Goal: Feedback & Contribution: Submit feedback/report problem

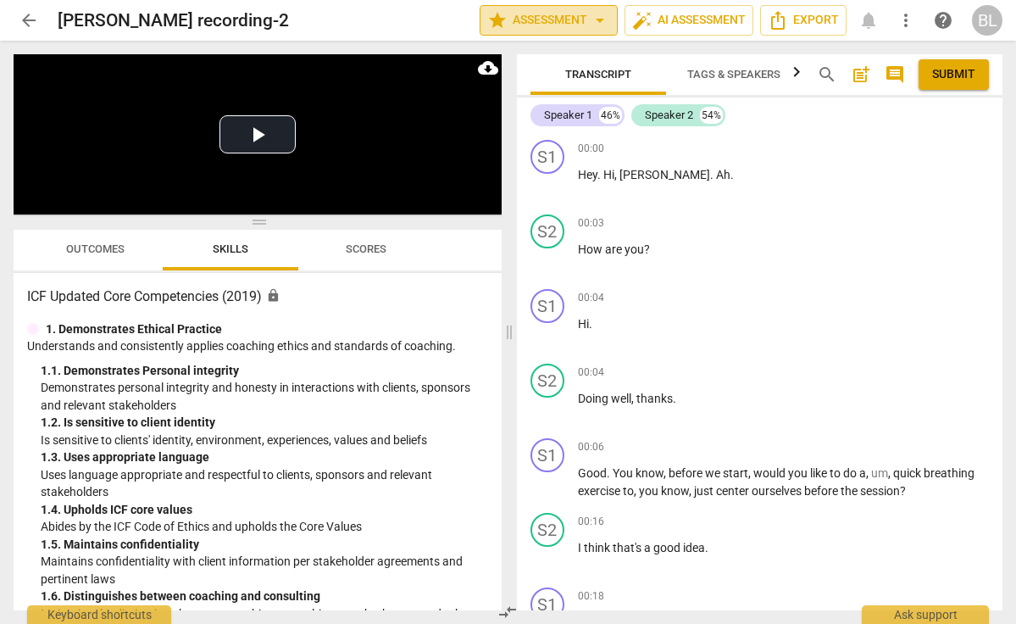
click at [598, 19] on span "arrow_drop_down" at bounding box center [600, 20] width 20 height 20
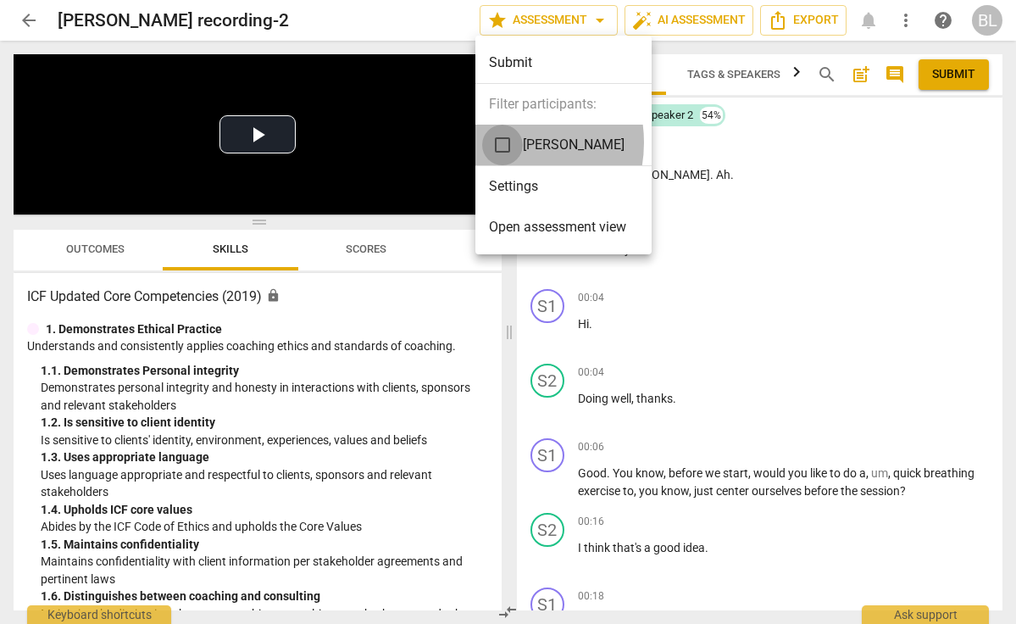
click at [503, 142] on input "checkbox" at bounding box center [502, 145] width 41 height 41
checkbox input "true"
click at [779, 187] on div at bounding box center [508, 312] width 1016 height 624
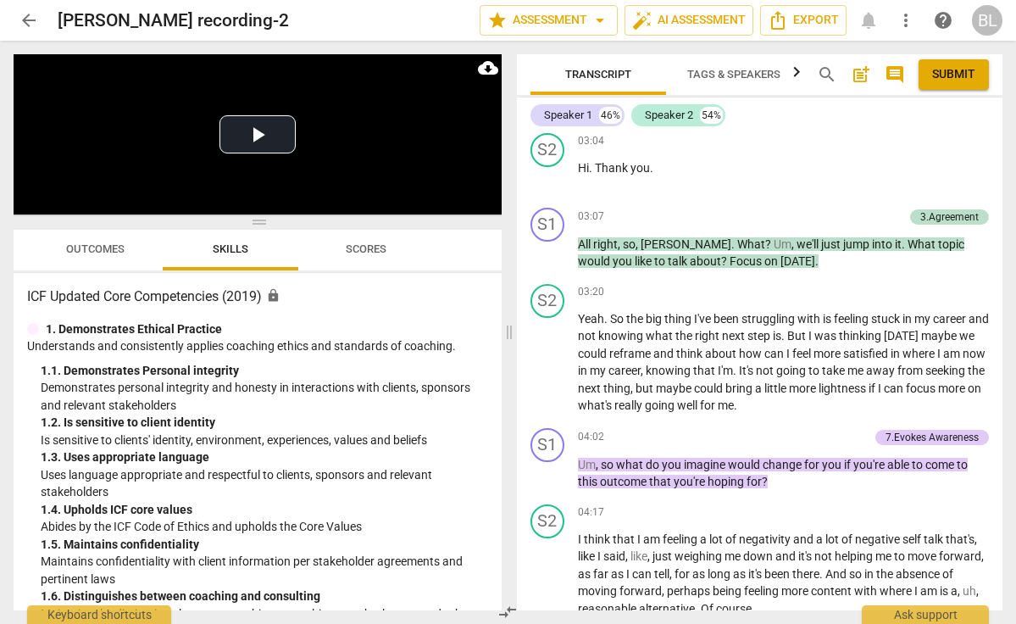
scroll to position [1572, 0]
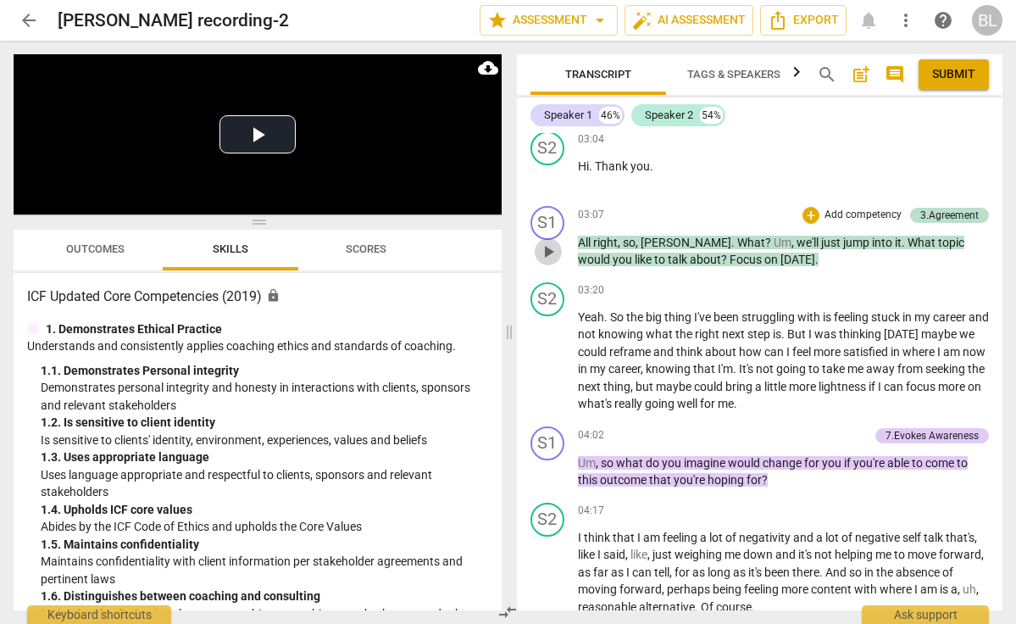
click at [548, 242] on span "play_arrow" at bounding box center [548, 252] width 20 height 20
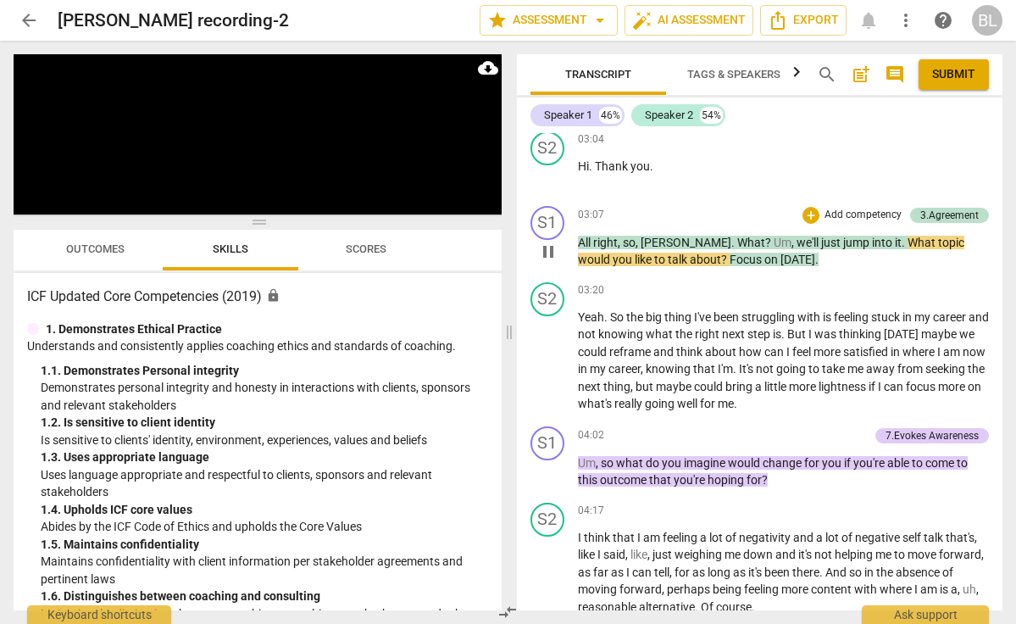
click at [549, 242] on span "pause" at bounding box center [548, 252] width 20 height 20
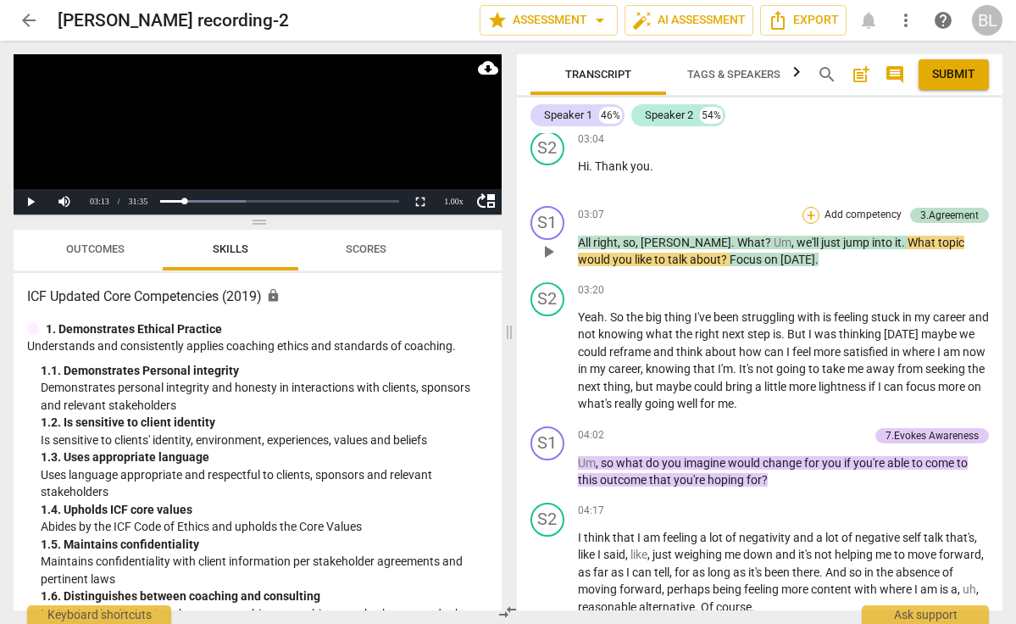
click at [811, 207] on div "+" at bounding box center [811, 215] width 17 height 17
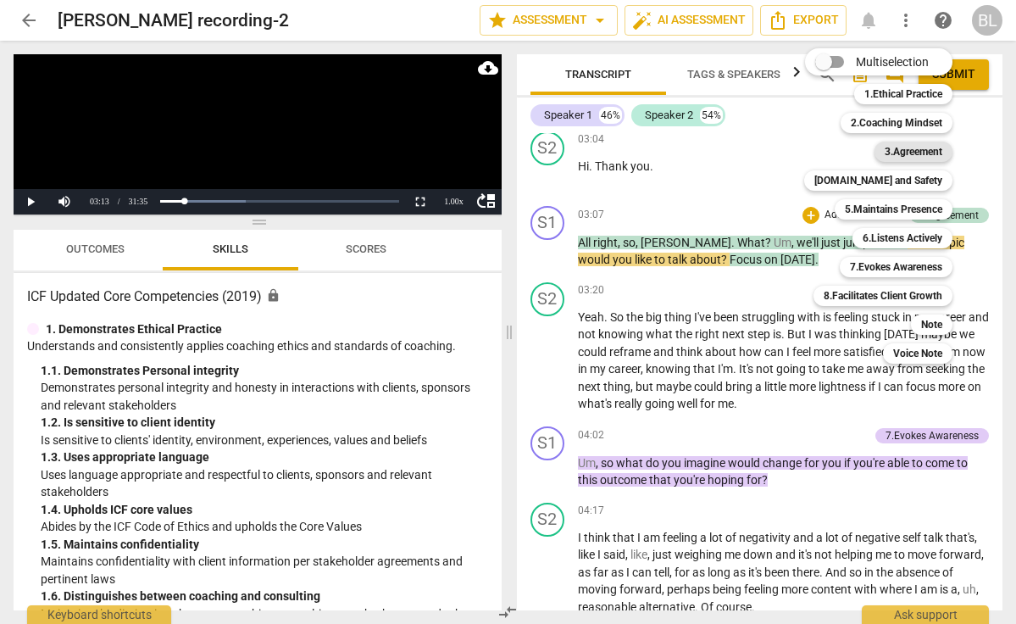
click at [900, 148] on b "3.Agreement" at bounding box center [914, 152] width 58 height 20
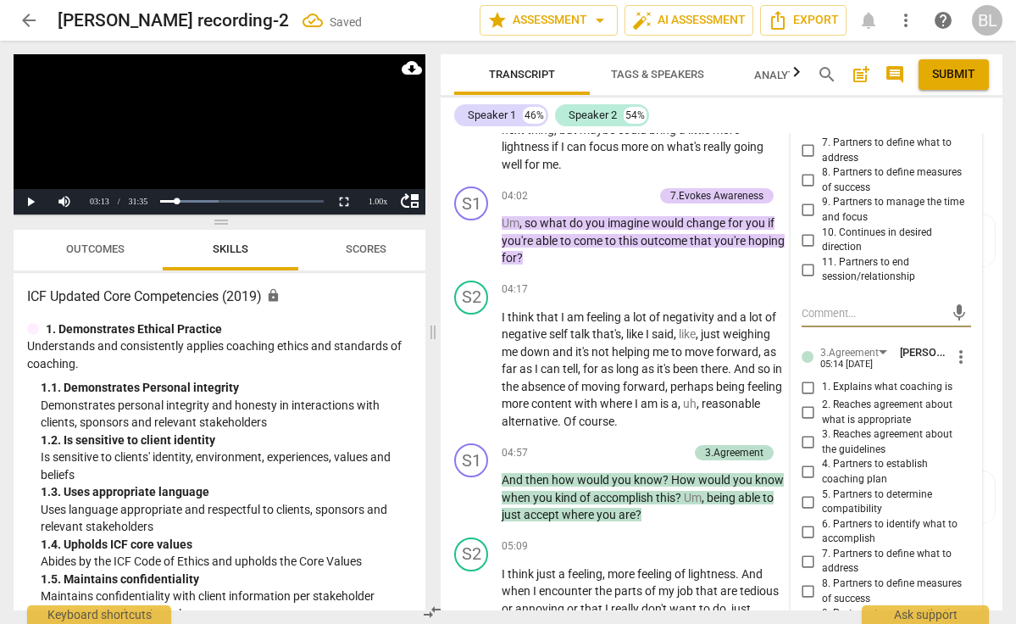
scroll to position [2086, 0]
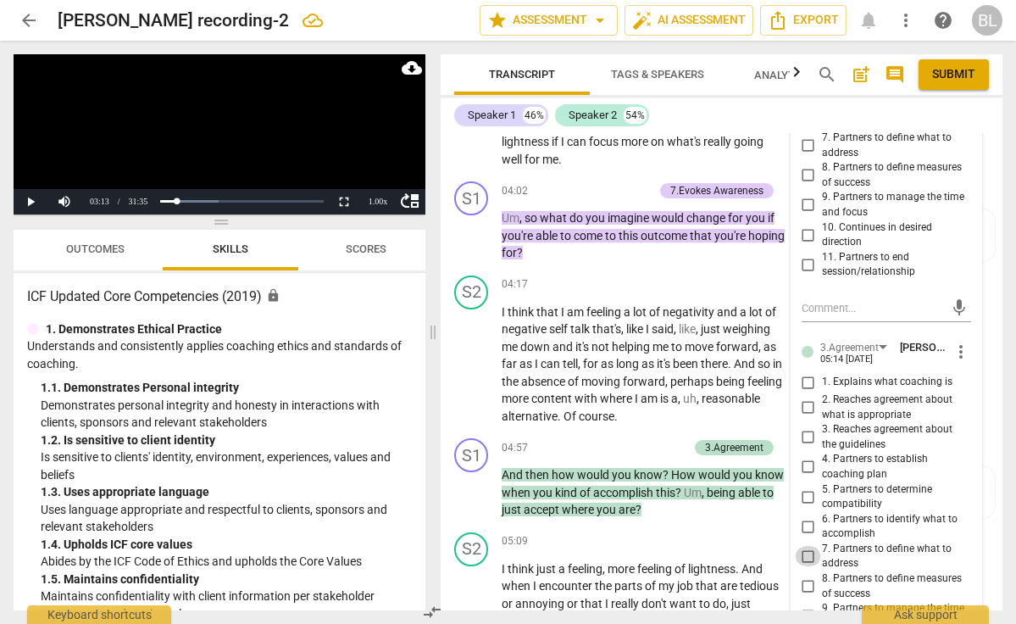
click at [805, 546] on input "7. Partners to define what to address" at bounding box center [808, 556] width 27 height 20
checkbox input "true"
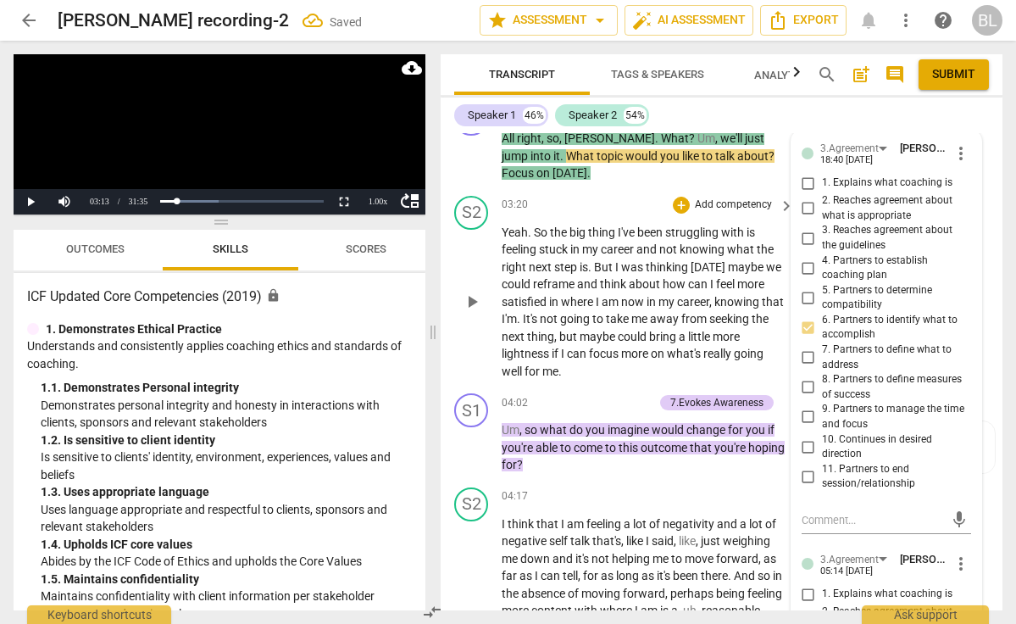
scroll to position [1854, 0]
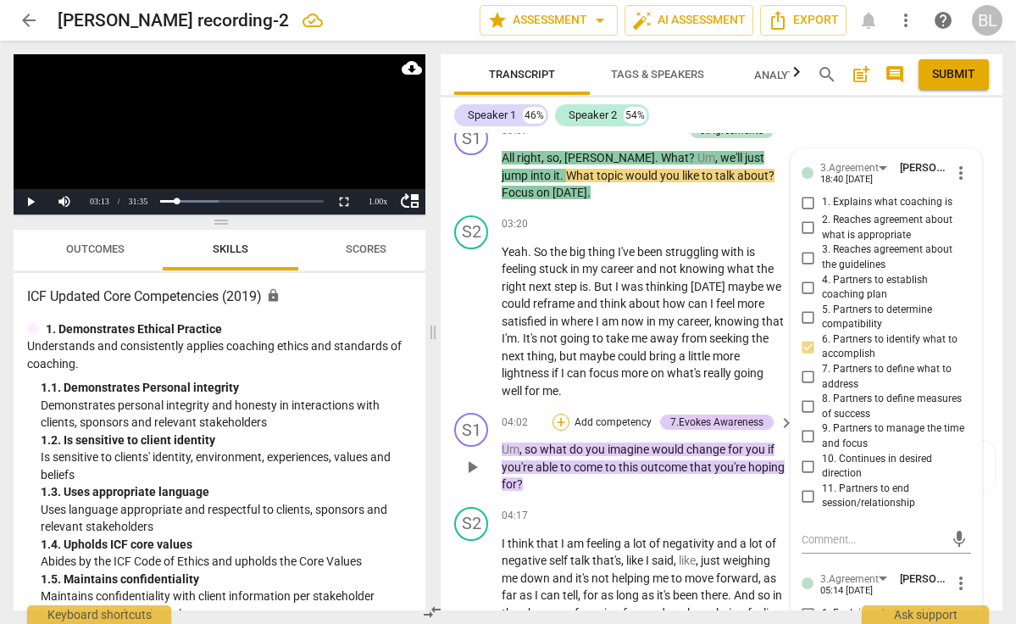
click at [565, 414] on div "+" at bounding box center [561, 422] width 17 height 17
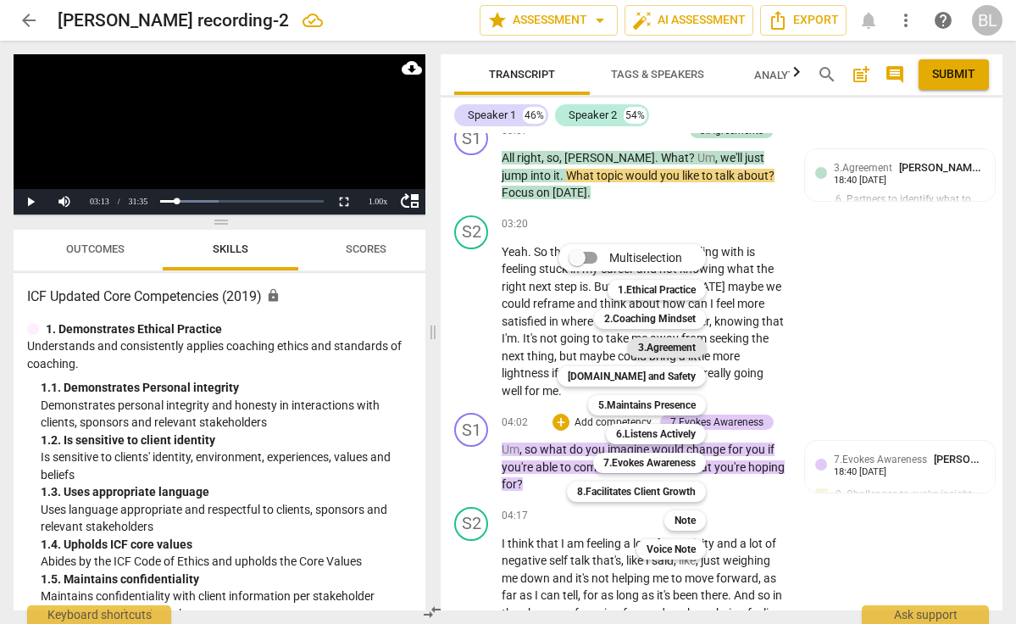
click at [668, 347] on b "3.Agreement" at bounding box center [667, 347] width 58 height 20
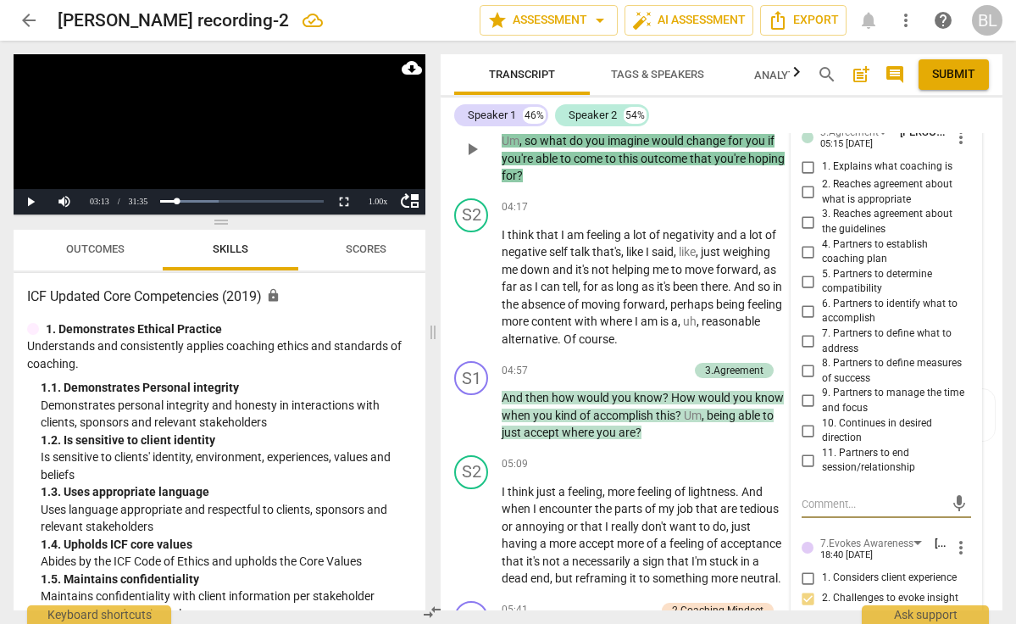
scroll to position [2182, 0]
click at [806, 300] on input "6. Partners to identify what to accomplish" at bounding box center [808, 310] width 27 height 20
checkbox input "true"
click at [592, 361] on div "+" at bounding box center [595, 369] width 17 height 17
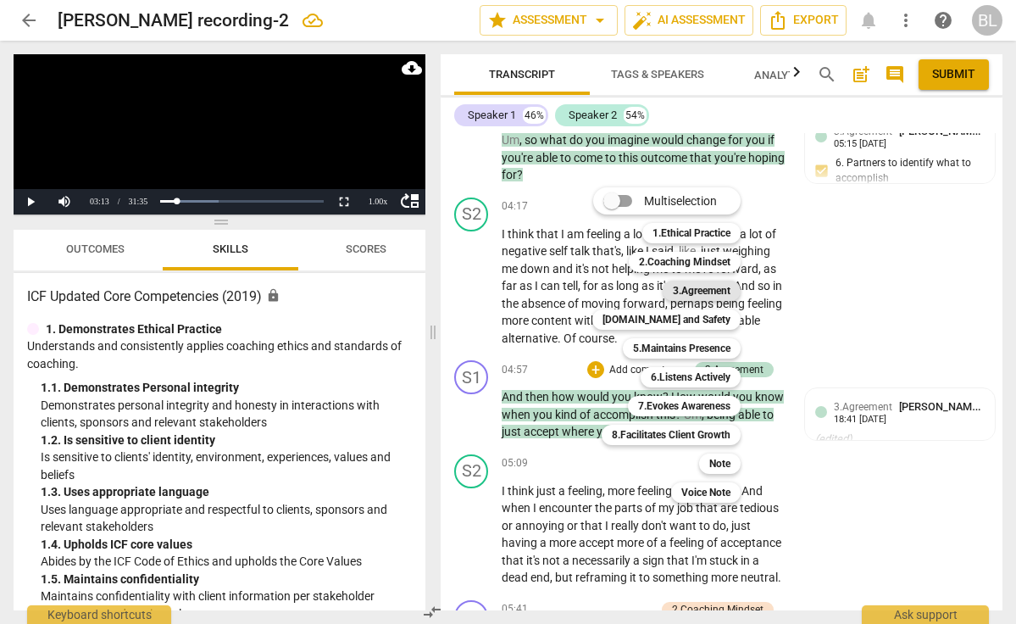
click at [714, 288] on b "3.Agreement" at bounding box center [702, 291] width 58 height 20
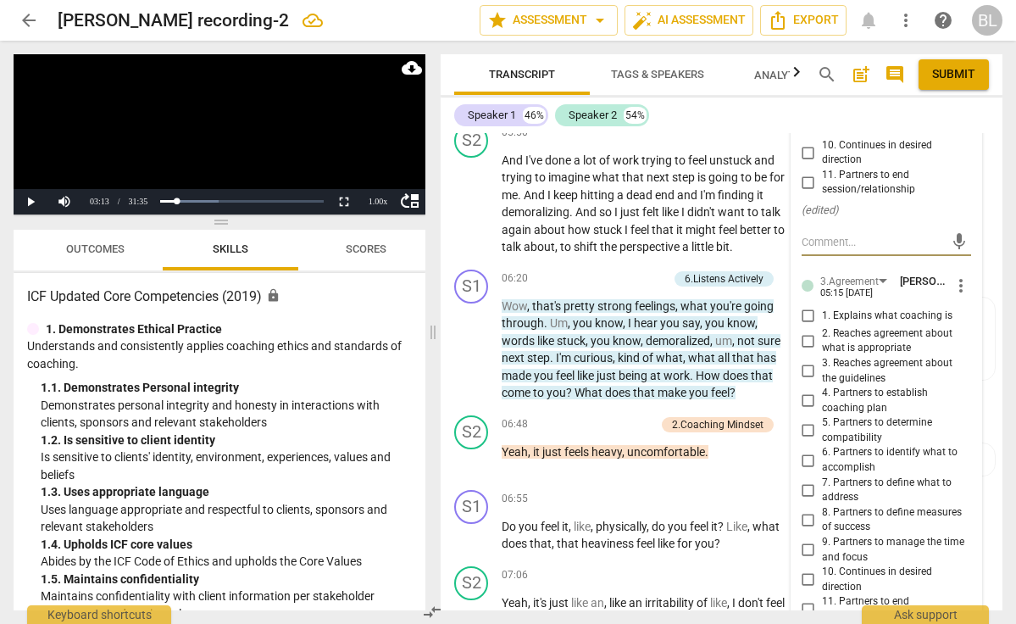
scroll to position [2738, 0]
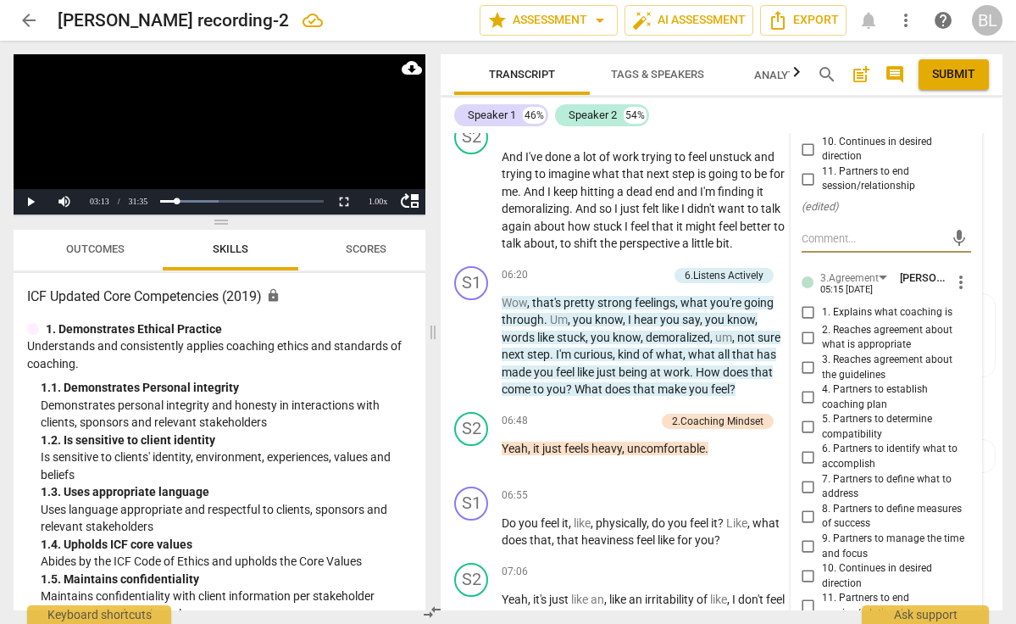
click at [805, 506] on input "8. Partners to define measures of success" at bounding box center [808, 516] width 27 height 20
checkbox input "true"
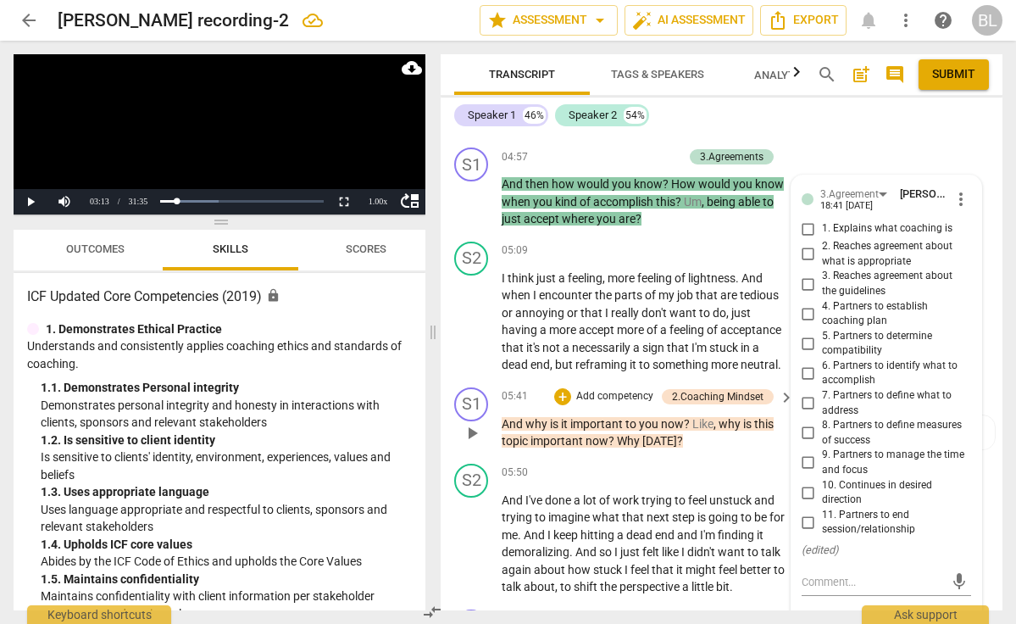
scroll to position [2397, 0]
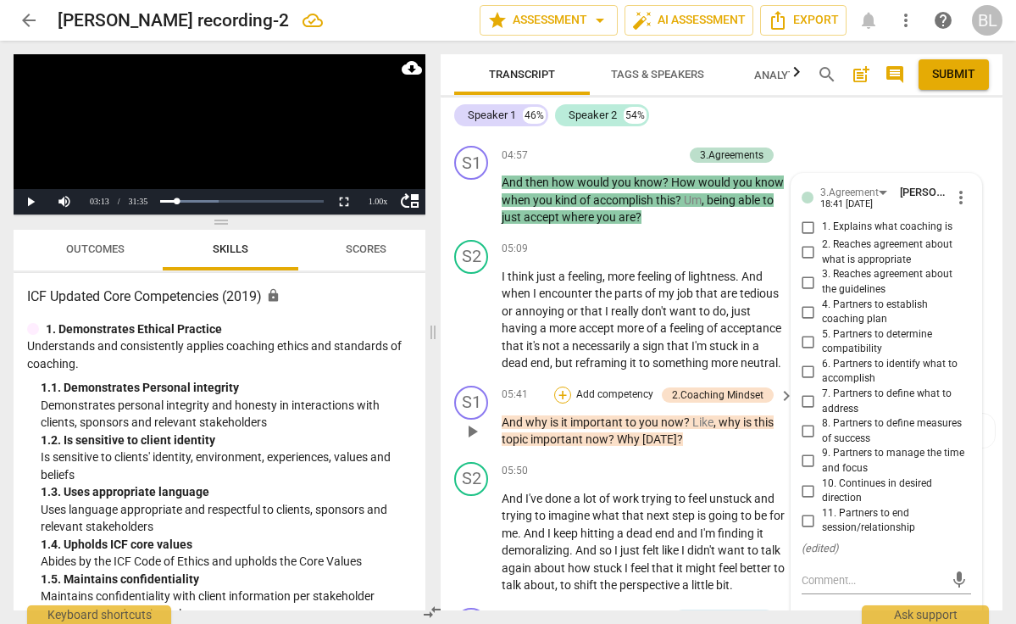
click at [564, 386] on div "+" at bounding box center [562, 394] width 17 height 17
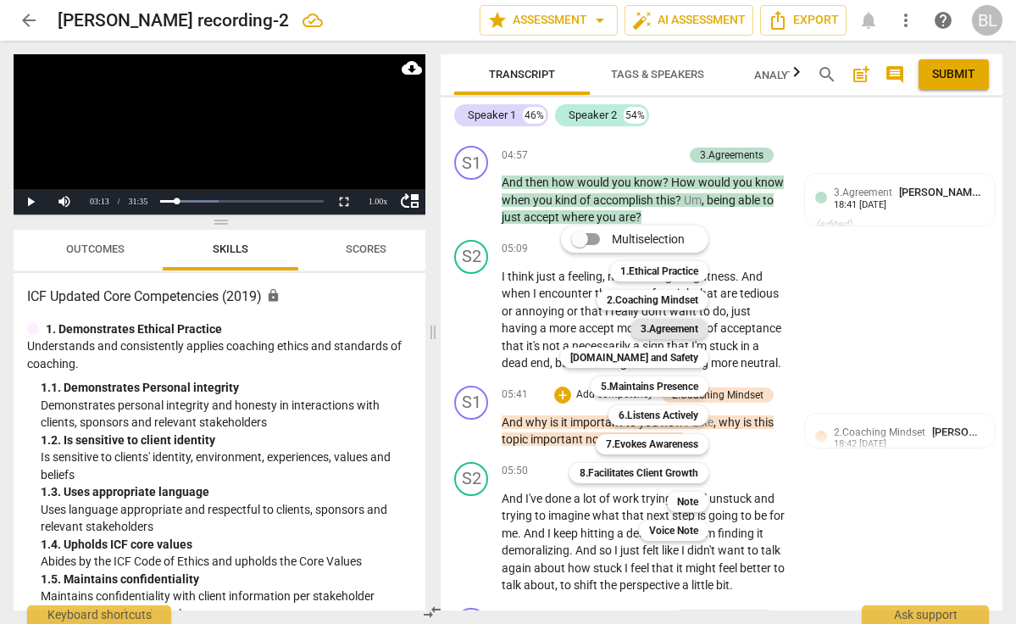
click at [665, 327] on b "3.Agreement" at bounding box center [670, 329] width 58 height 20
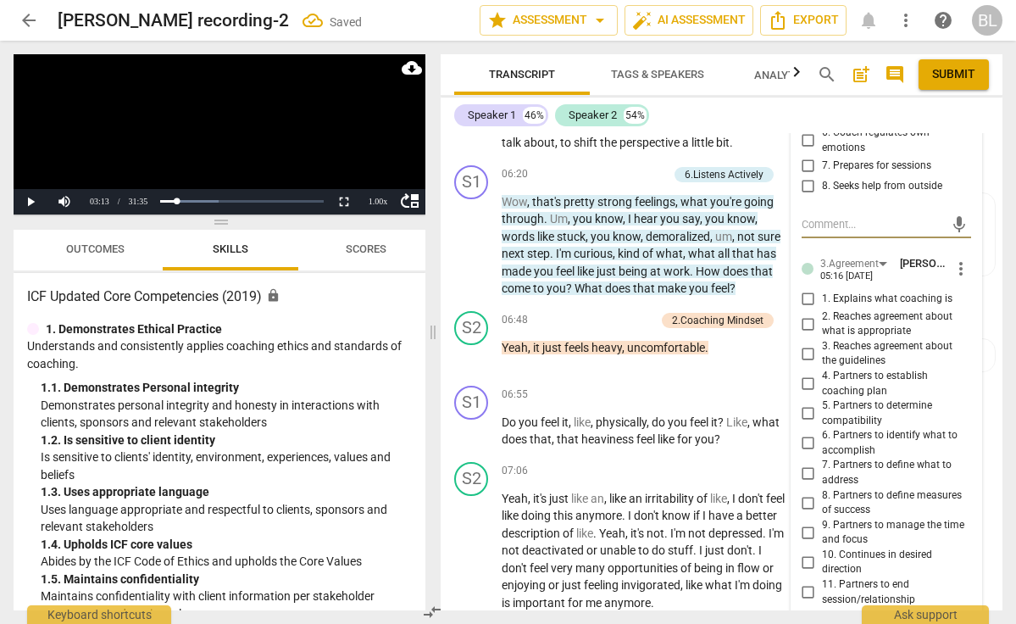
scroll to position [2879, 0]
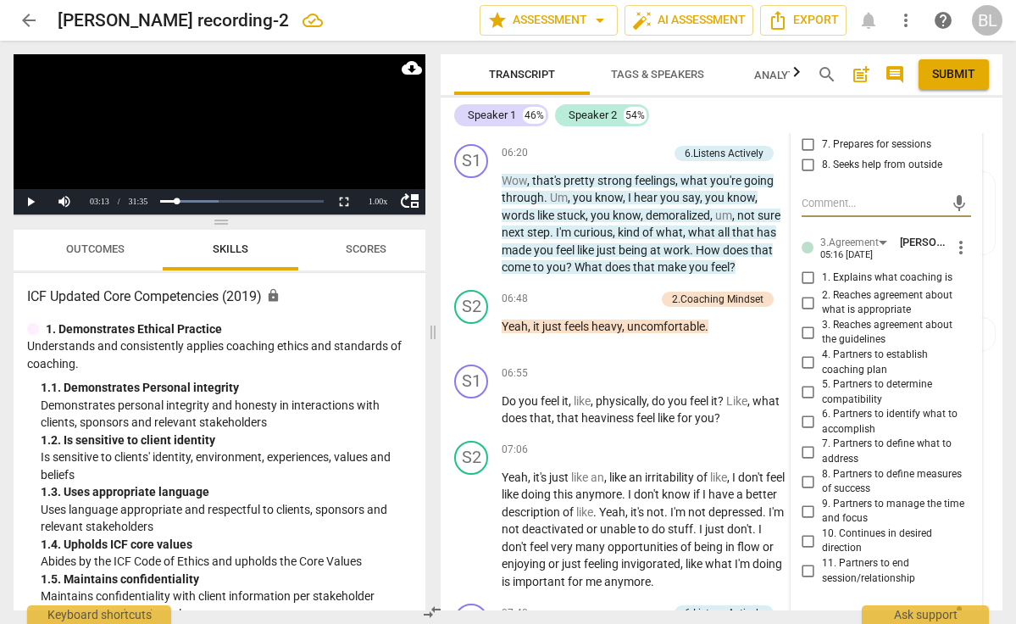
click at [810, 531] on input "10. Continues in desired direction" at bounding box center [808, 541] width 27 height 20
checkbox input "true"
click at [819, 606] on textarea at bounding box center [873, 614] width 142 height 16
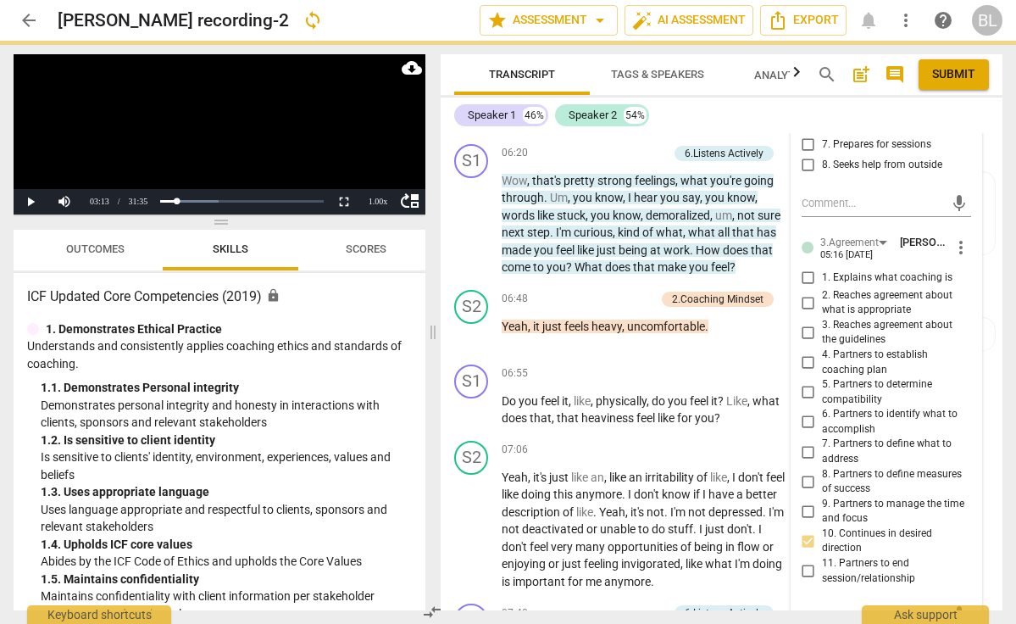
type textarea "a"
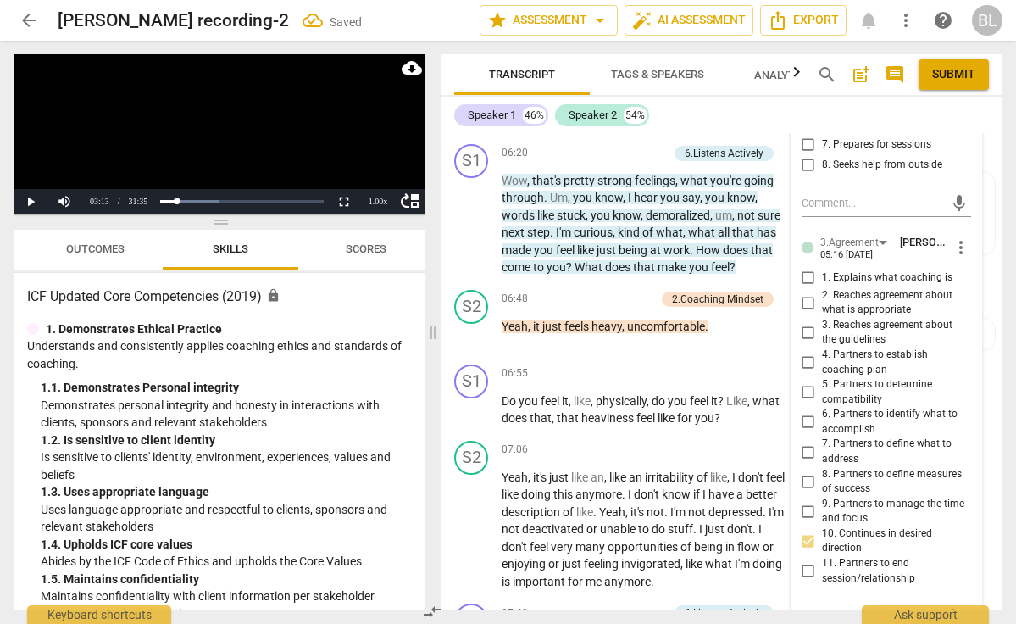
type textarea "as"
type textarea "asl"
type textarea "asls"
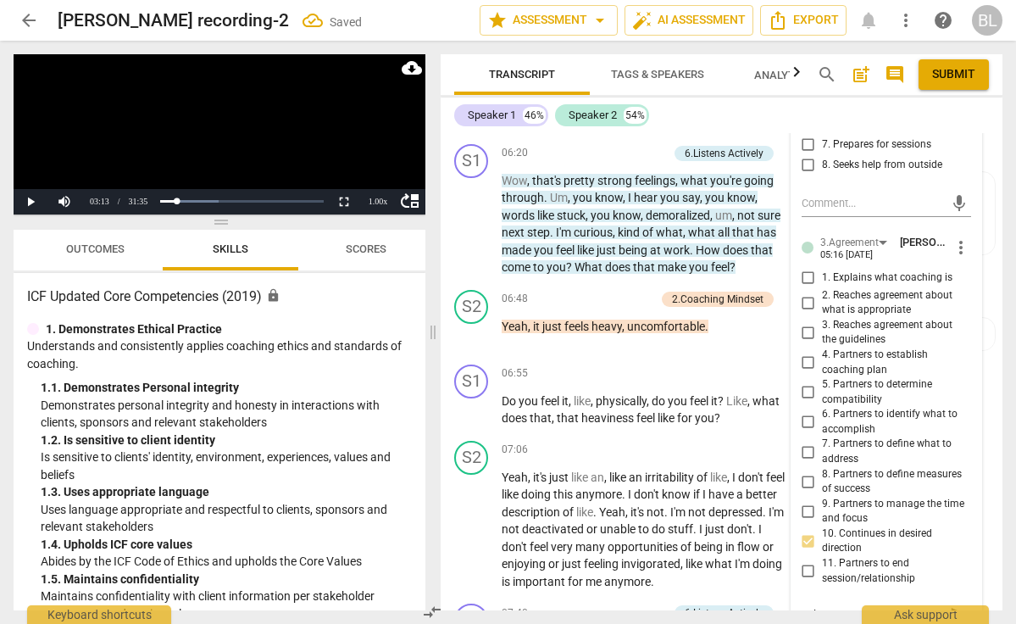
type textarea "asls"
type textarea "asks"
type textarea "asks f"
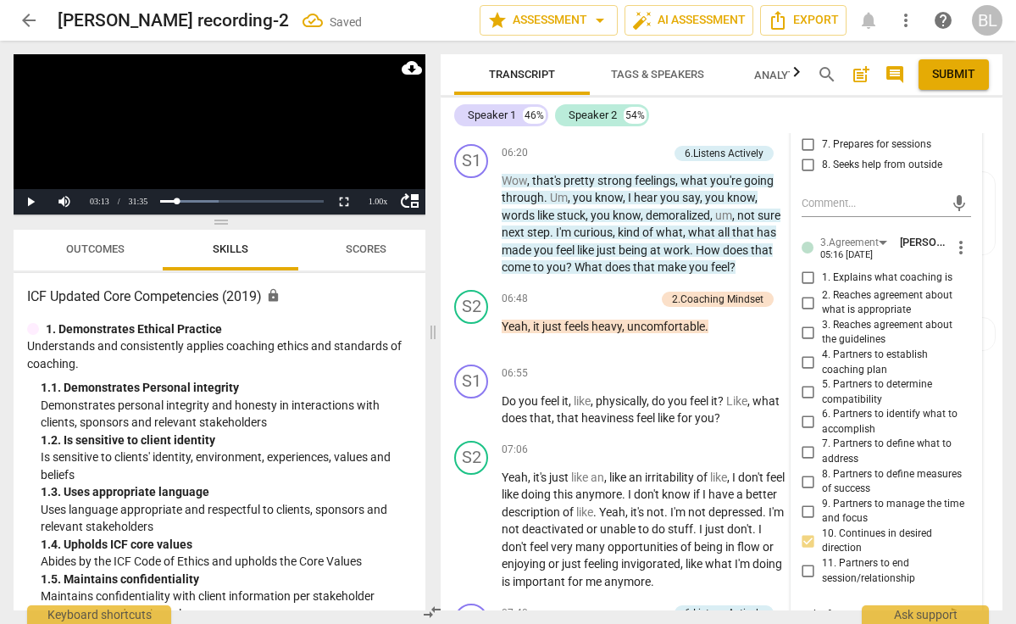
type textarea "asks fp"
type textarea "asks fpr"
type textarea "asks for"
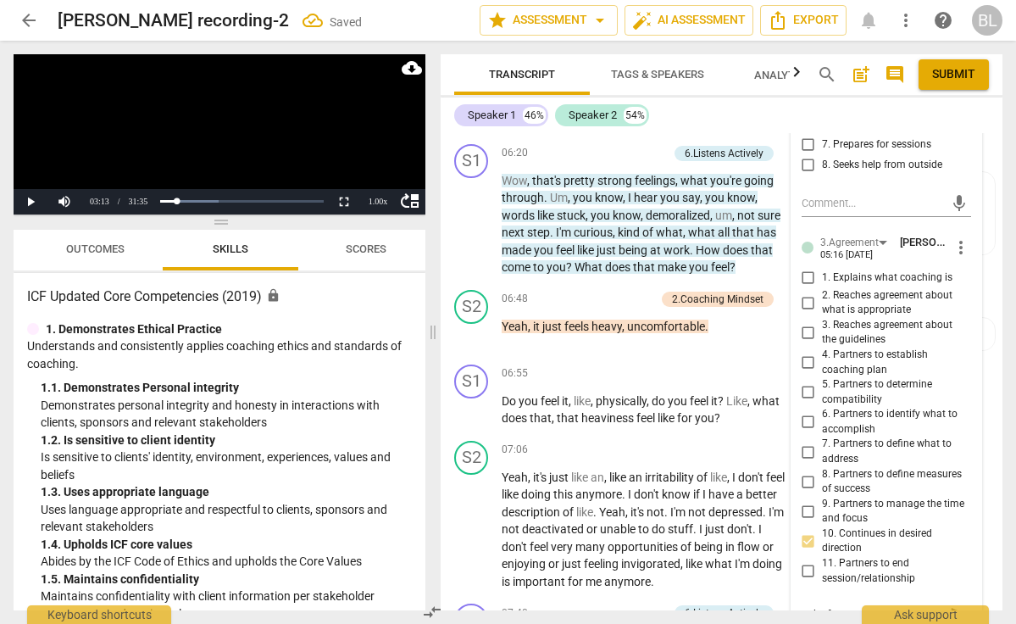
type textarea "asks for"
type textarea "asks for o"
type textarea "asks for o,"
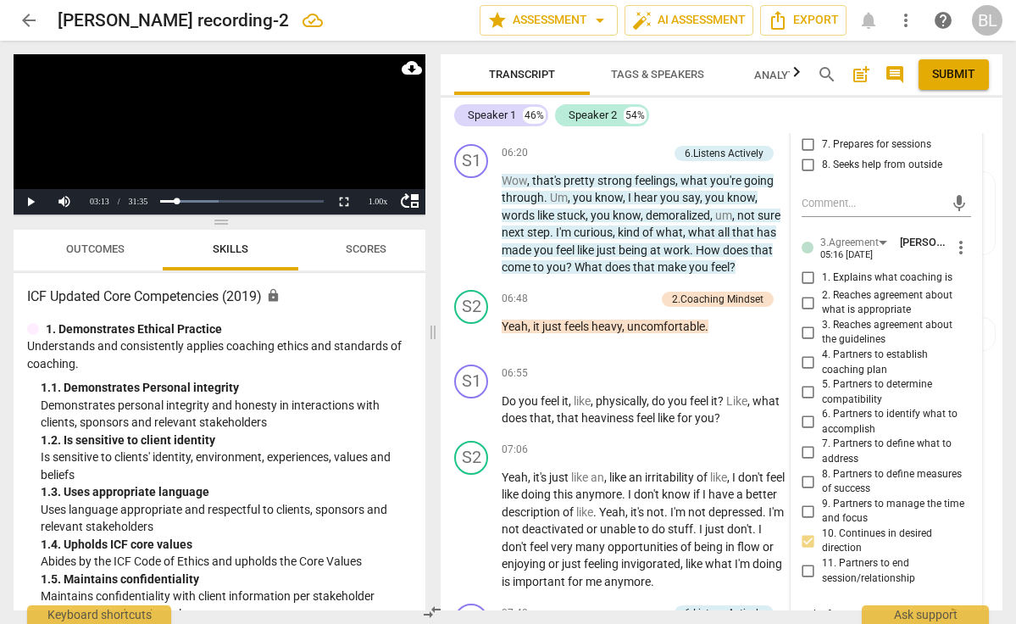
type textarea "asks for o"
type textarea "asks for"
type textarea "asks for i"
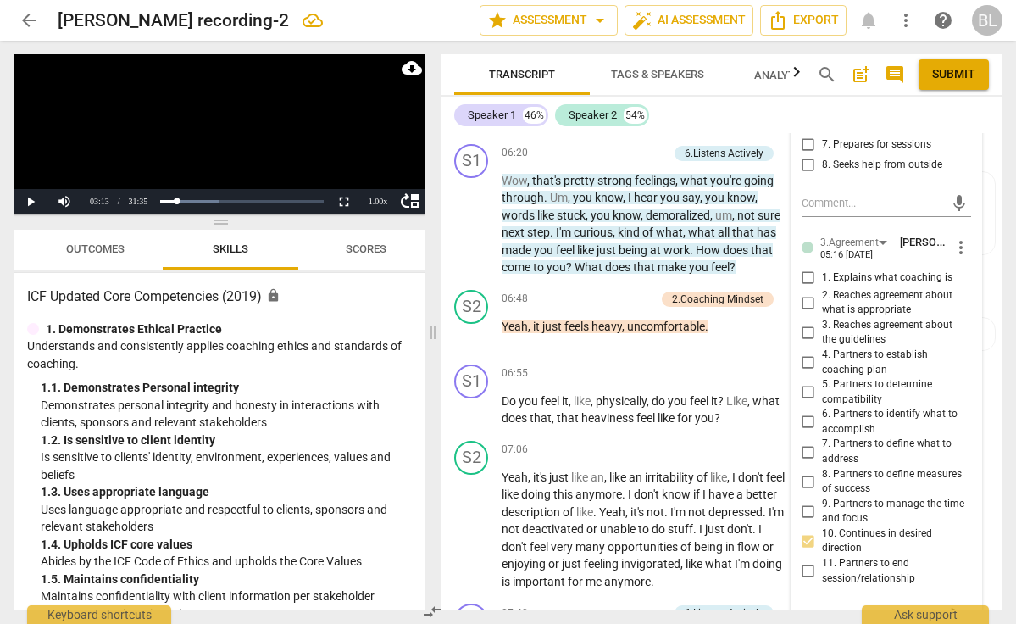
type textarea "asks for i"
type textarea "asks for im"
type textarea "asks for imp"
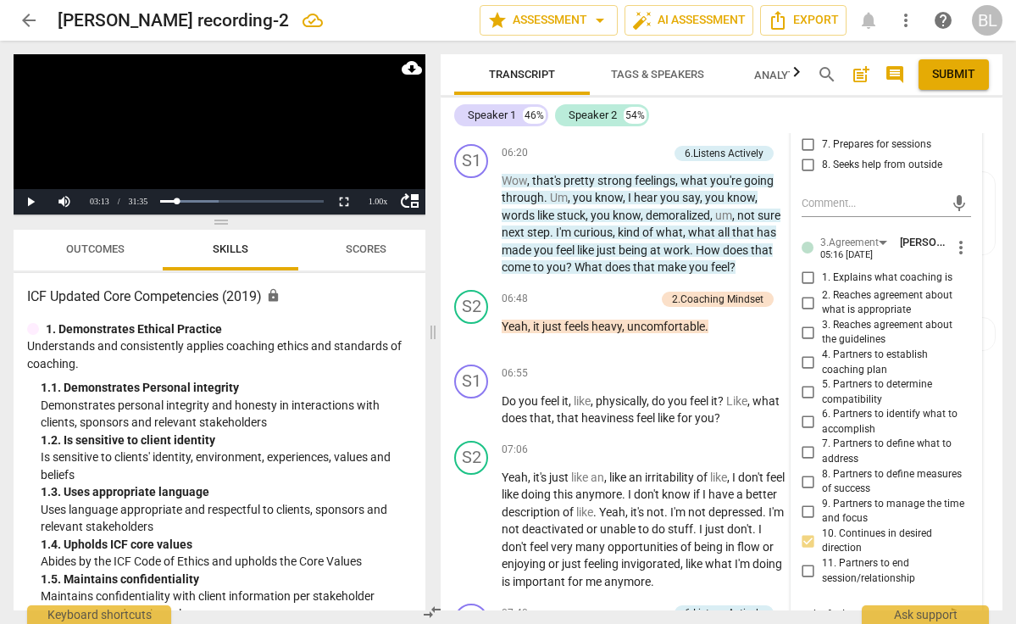
type textarea "asks for impo"
type textarea "asks for impor"
type textarea "asks for importance"
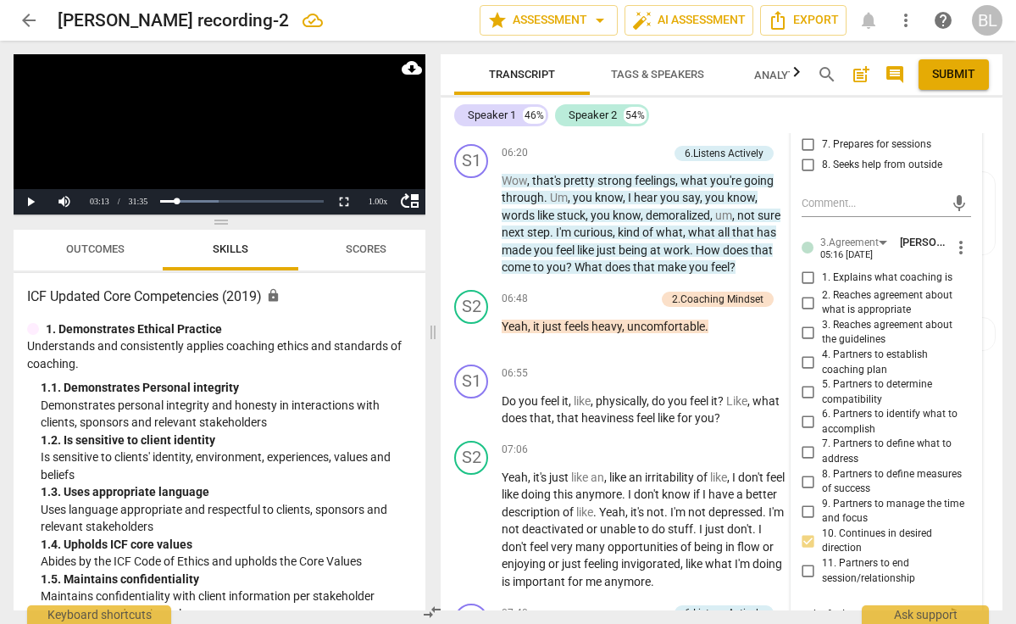
type textarea "asks for importance"
click at [953, 602] on button "send" at bounding box center [959, 614] width 25 height 25
drag, startPoint x: 819, startPoint y: 586, endPoint x: 952, endPoint y: 585, distance: 133.1
click at [952, 605] on span "send" at bounding box center [959, 614] width 19 height 19
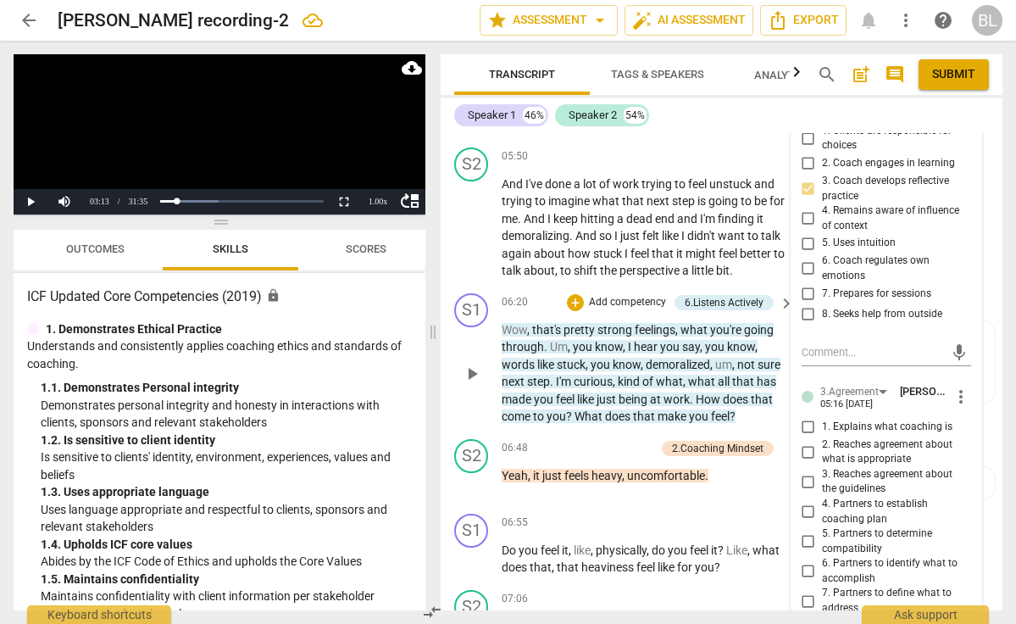
scroll to position [2715, 0]
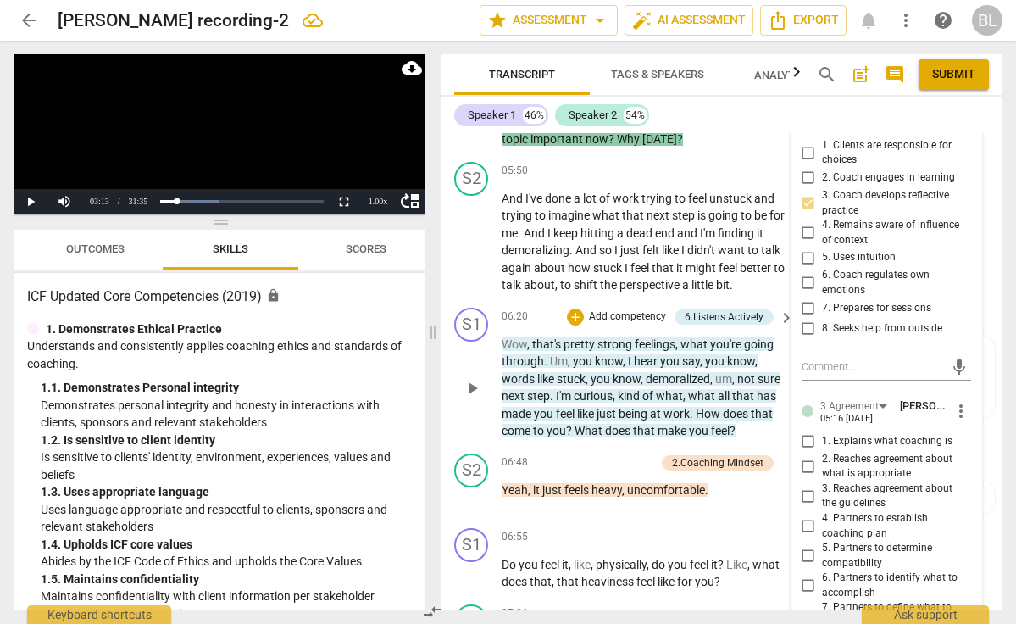
click at [479, 378] on span "play_arrow" at bounding box center [472, 388] width 20 height 20
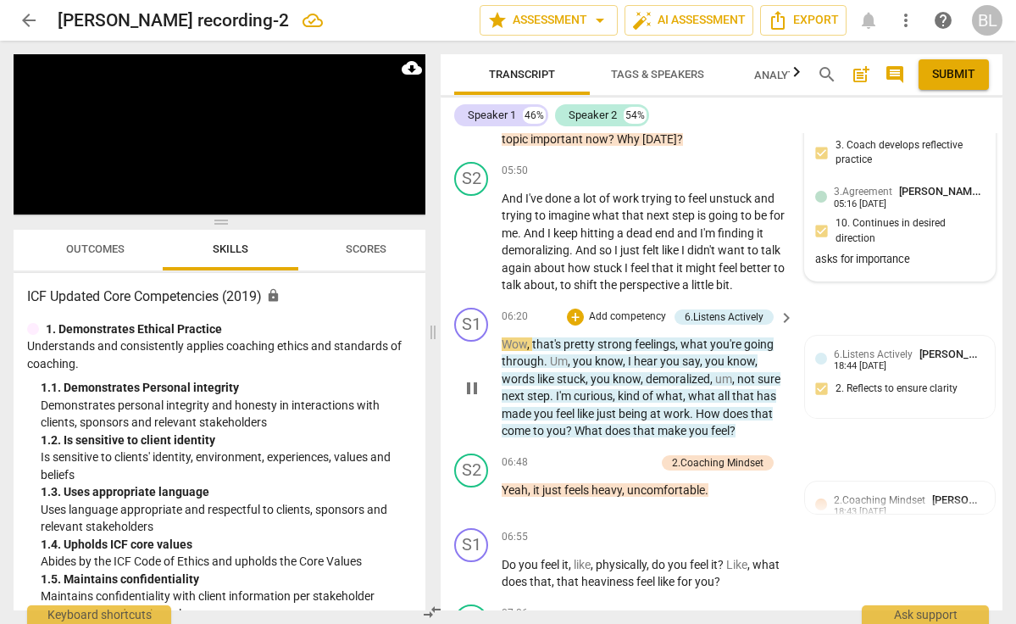
click at [479, 364] on div "play_arrow pause" at bounding box center [479, 388] width 43 height 93
click at [473, 378] on span "pause" at bounding box center [472, 388] width 20 height 20
